Goal: Transaction & Acquisition: Purchase product/service

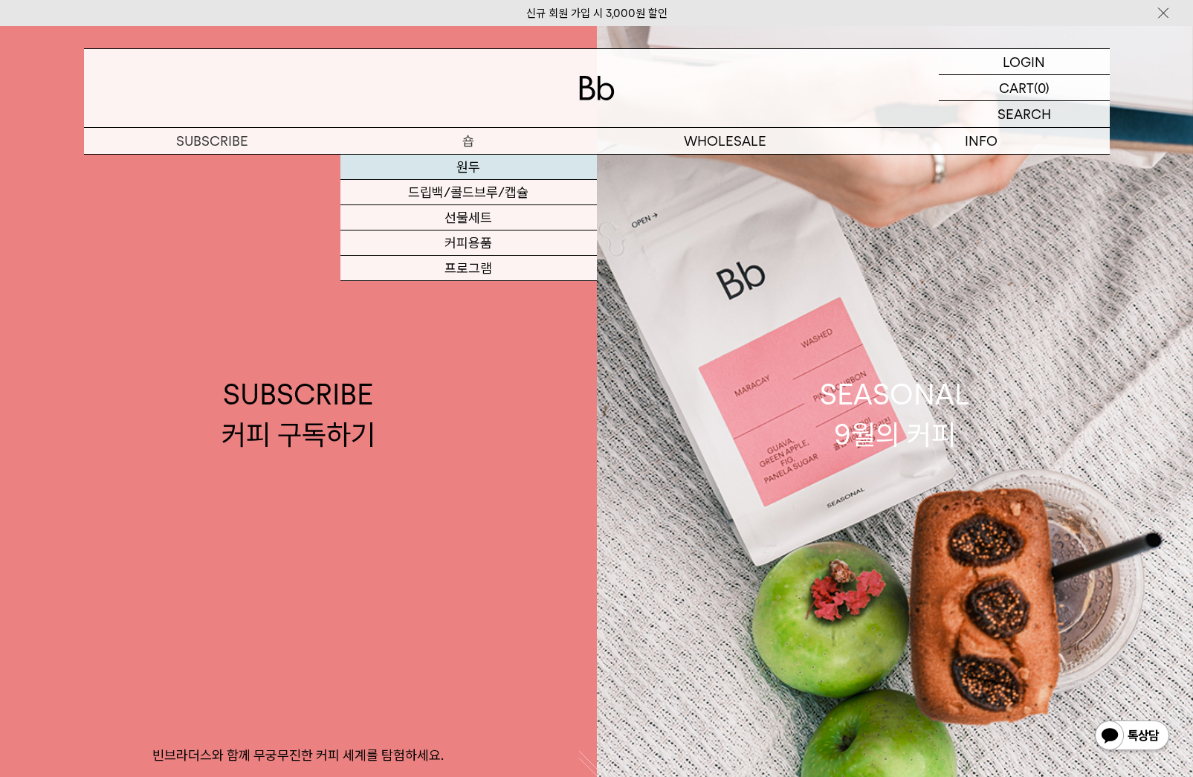
click at [470, 169] on link "원두" at bounding box center [468, 167] width 256 height 25
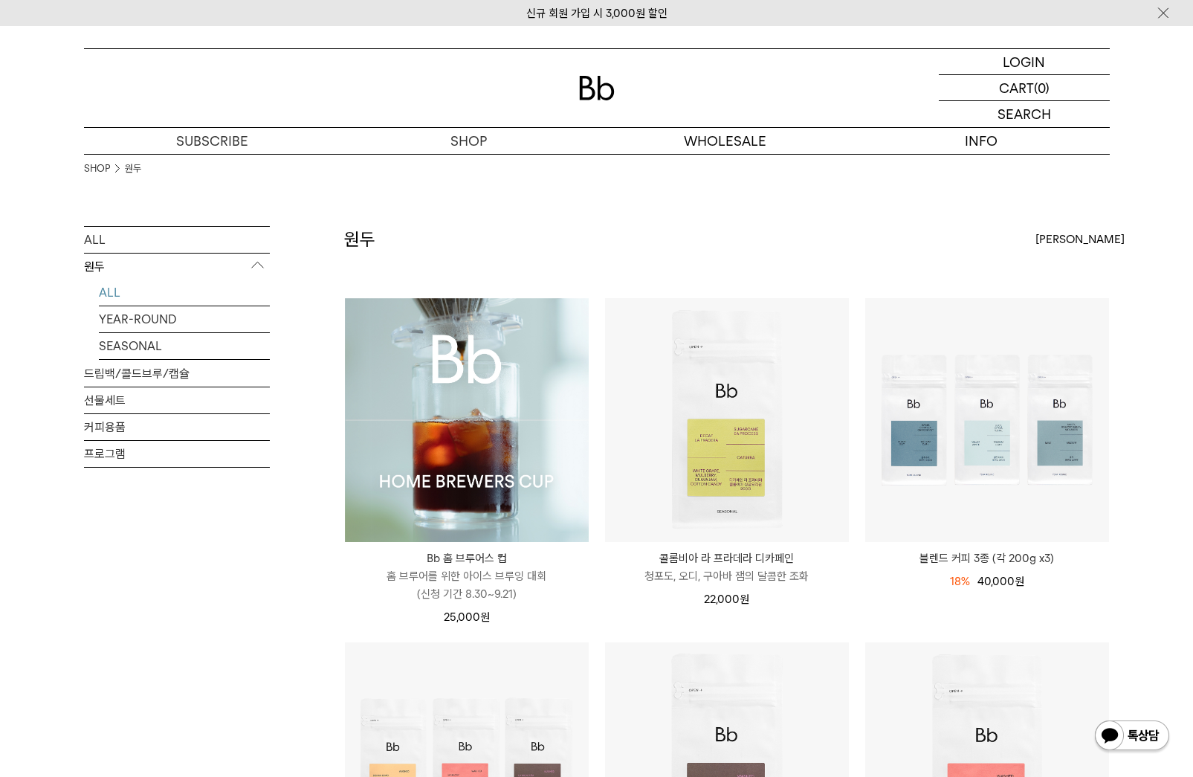
click at [500, 377] on img at bounding box center [467, 420] width 244 height 244
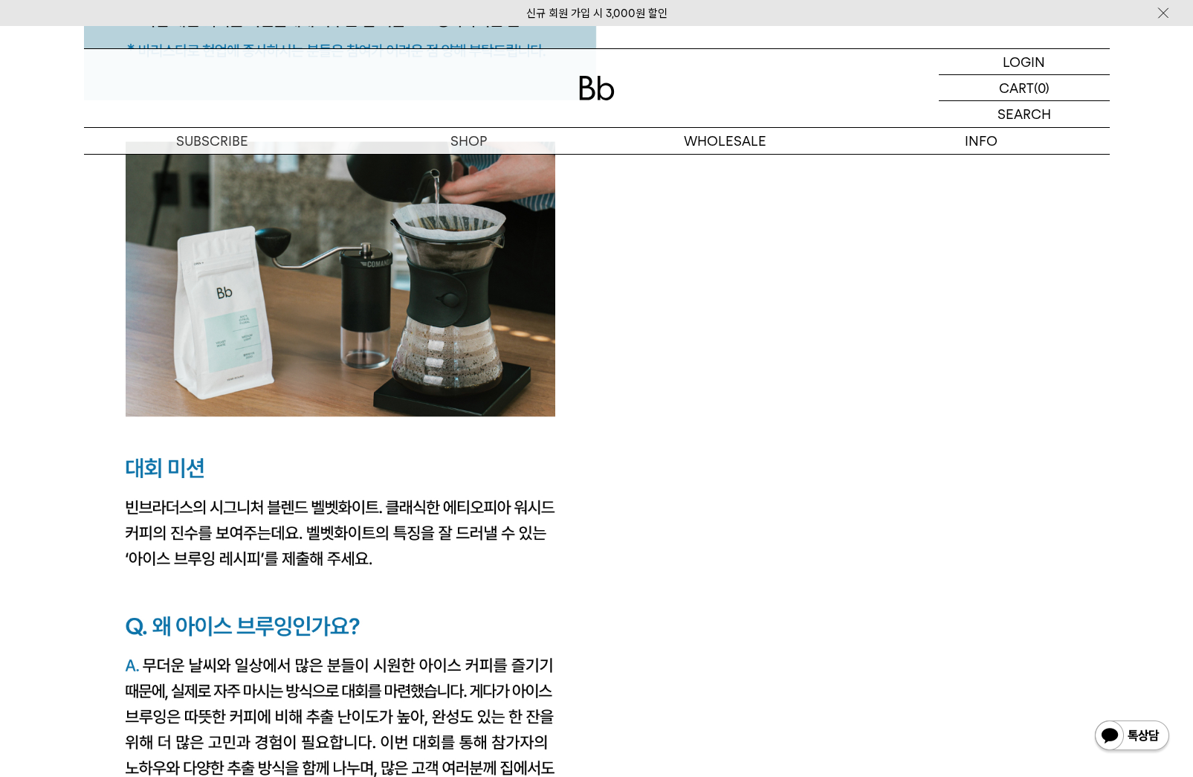
scroll to position [2062, 0]
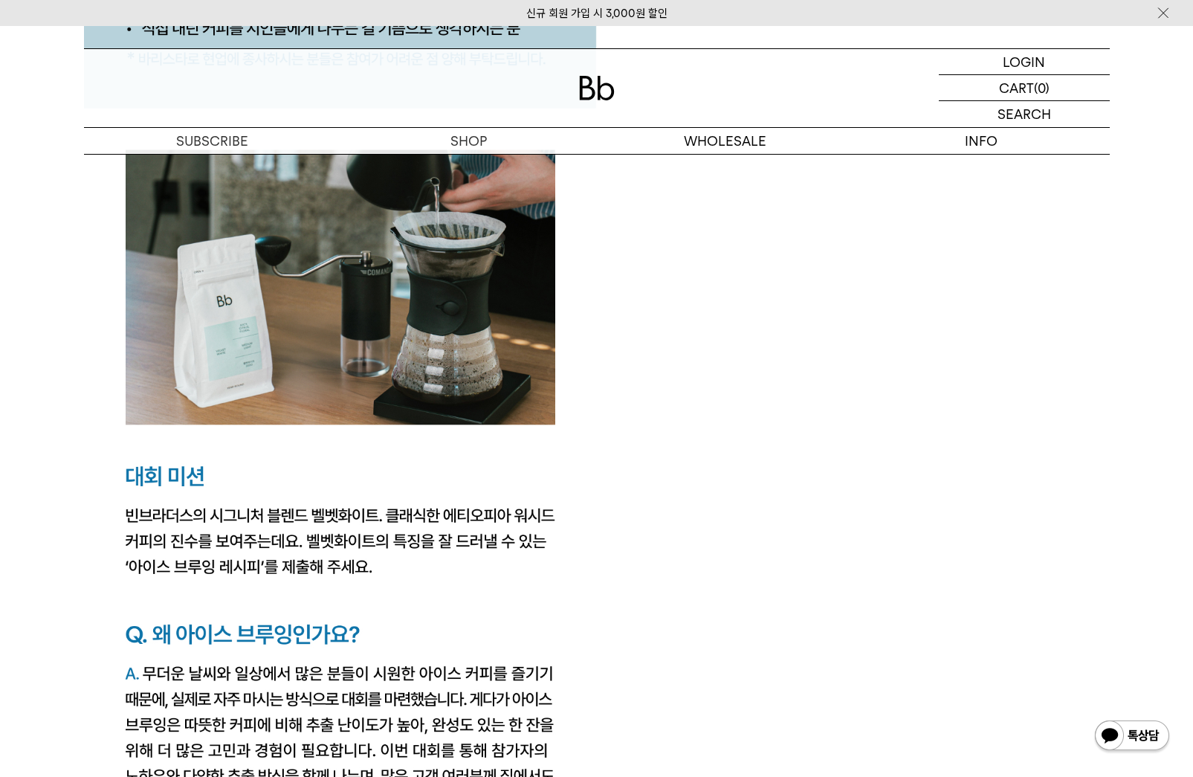
click at [1108, 751] on img at bounding box center [1131, 737] width 77 height 36
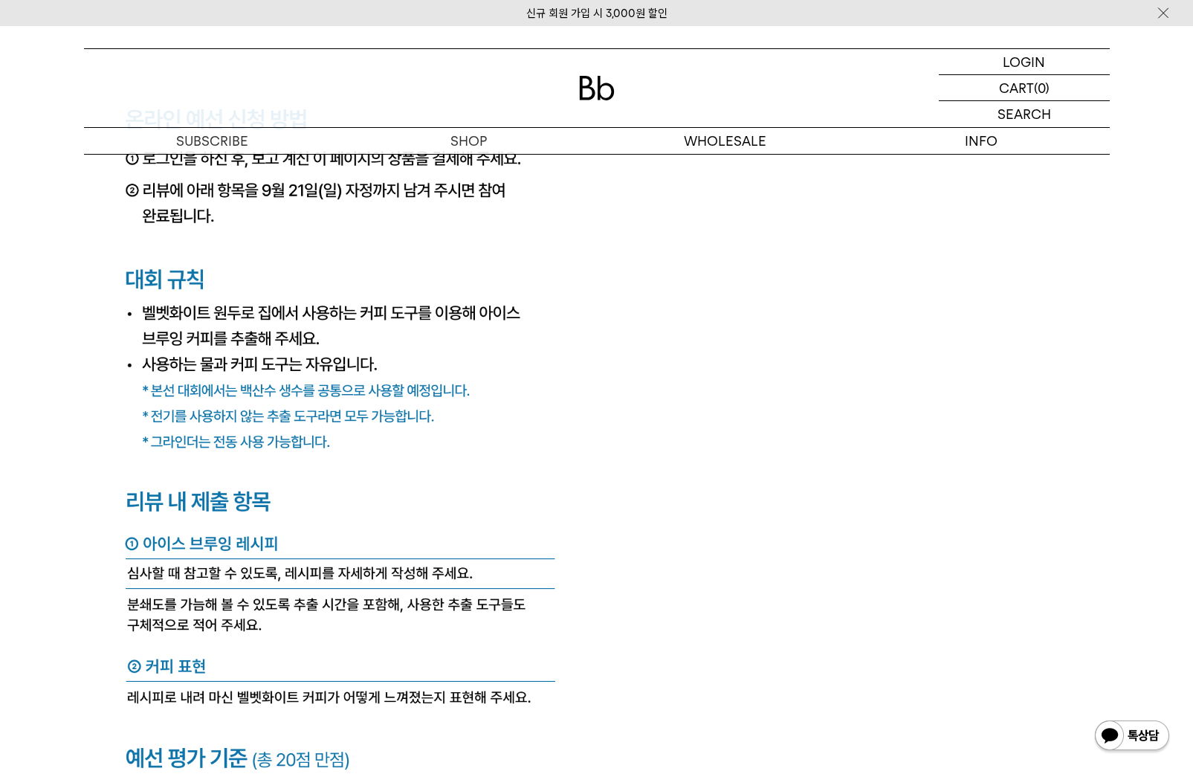
scroll to position [5590, 0]
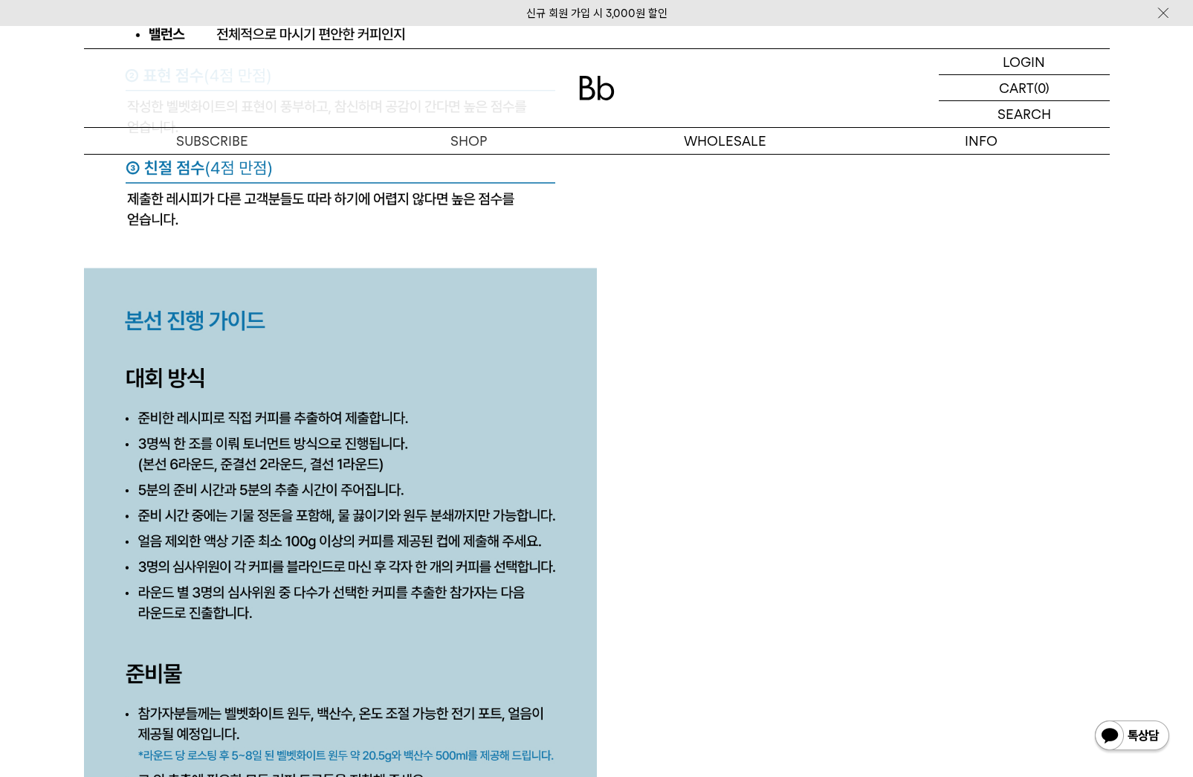
scroll to position [6688, 0]
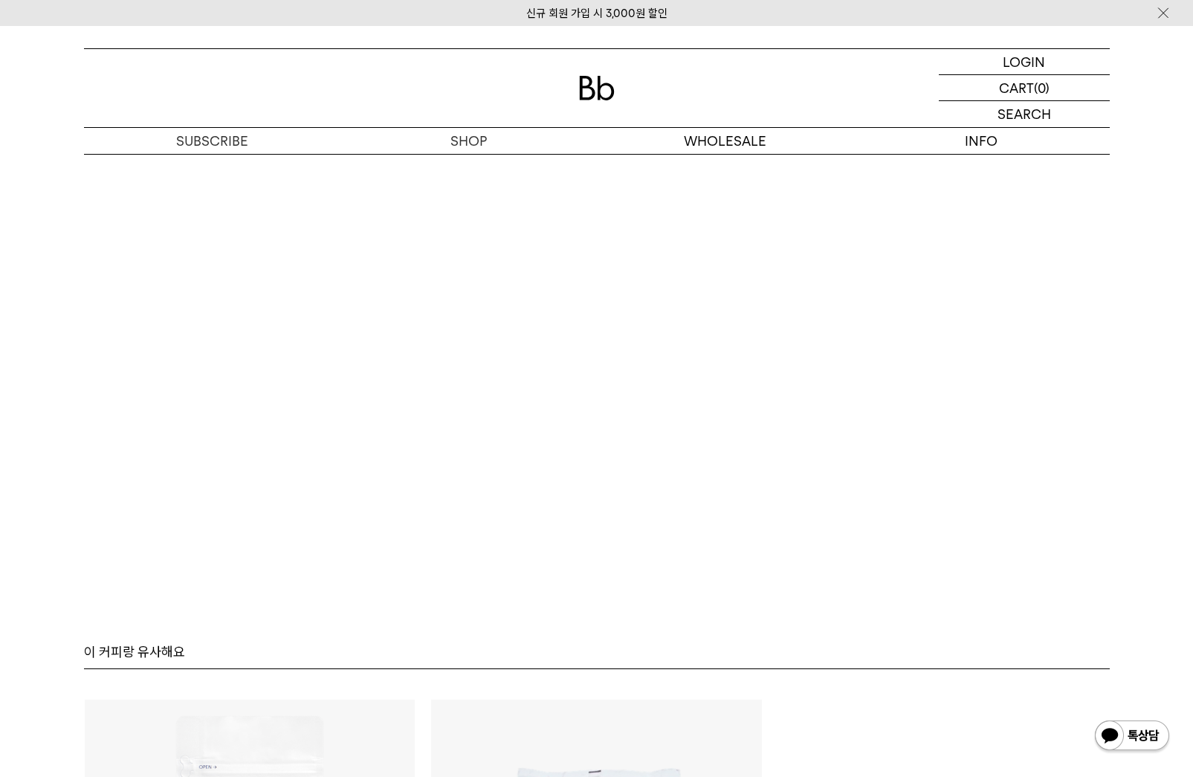
scroll to position [7712, 0]
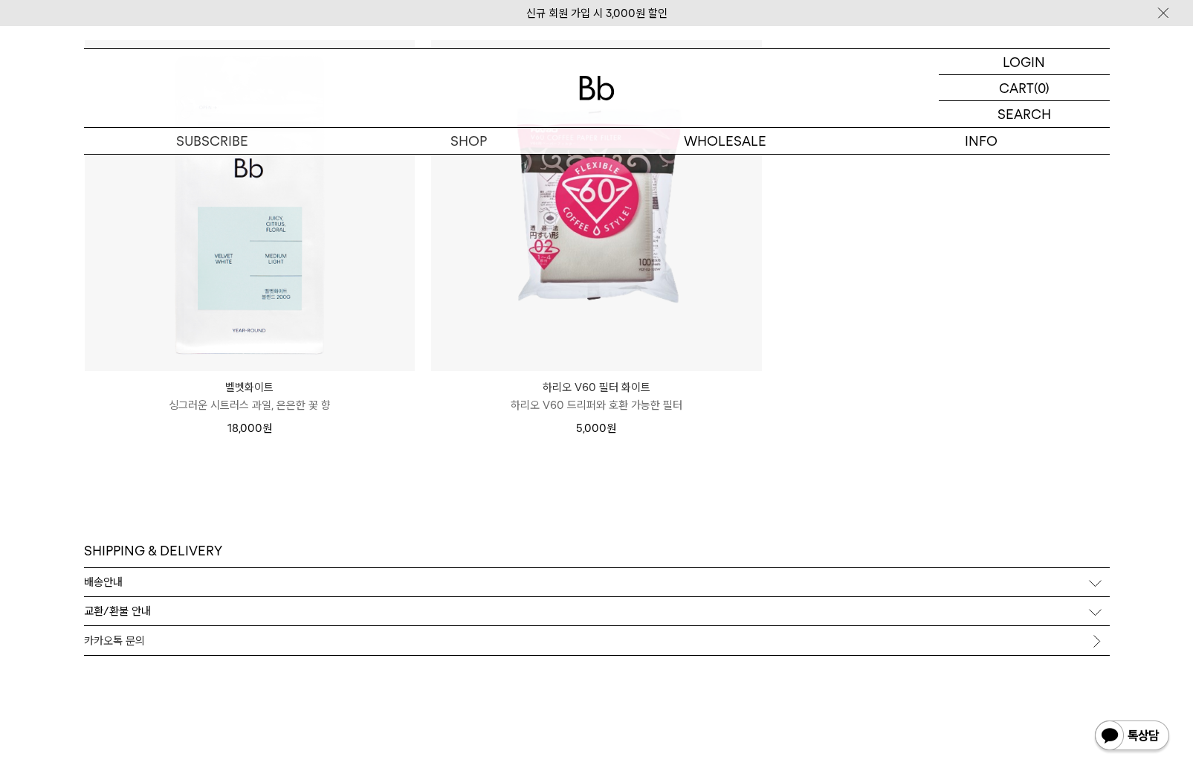
scroll to position [9077, 0]
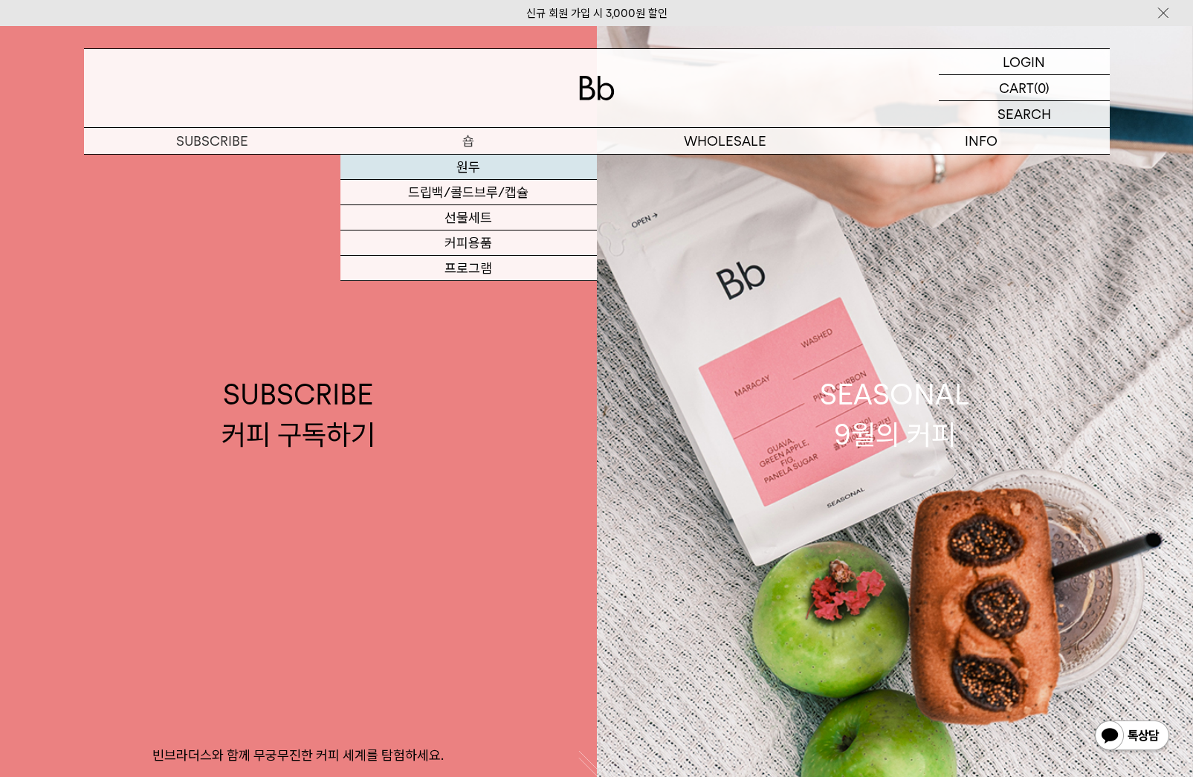
click at [464, 166] on link "원두" at bounding box center [468, 167] width 256 height 25
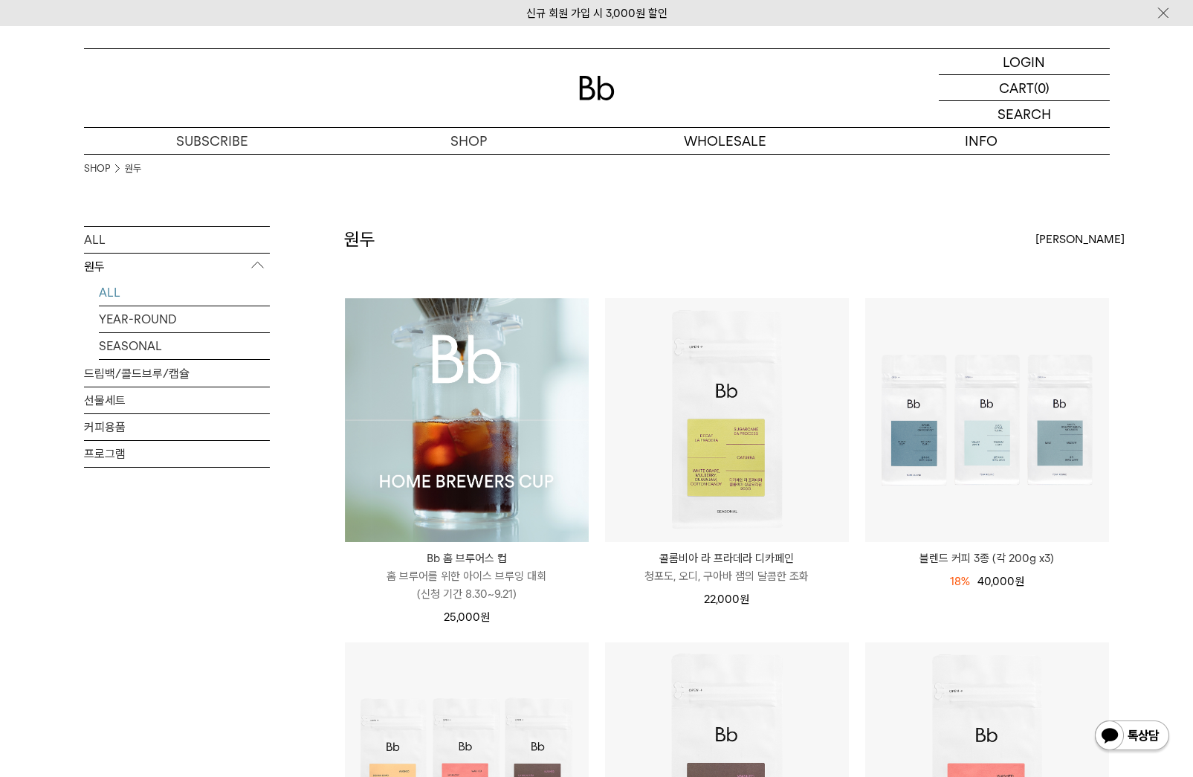
click at [427, 404] on img at bounding box center [467, 420] width 244 height 244
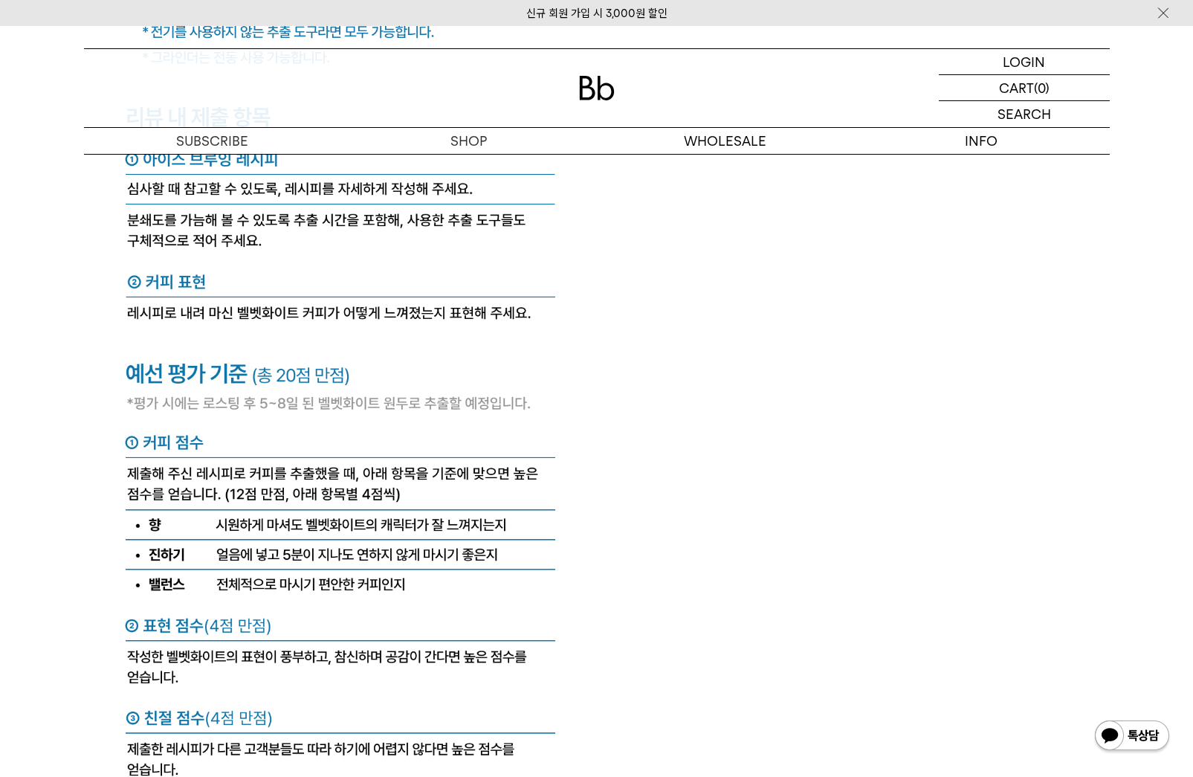
scroll to position [6028, 0]
